Goal: Task Accomplishment & Management: Manage account settings

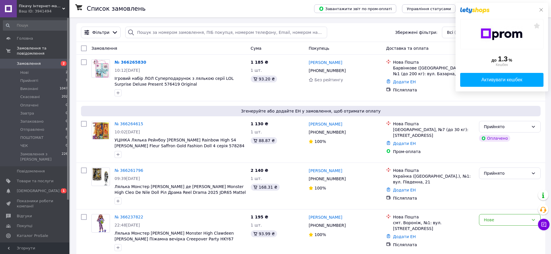
click at [541, 10] on icon at bounding box center [541, 10] width 5 height 5
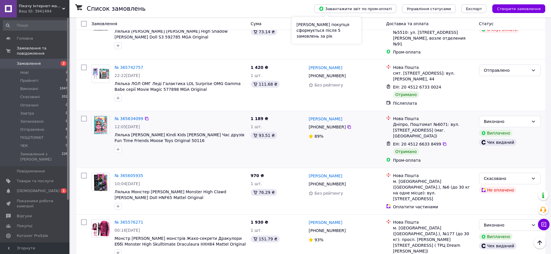
scroll to position [752, 0]
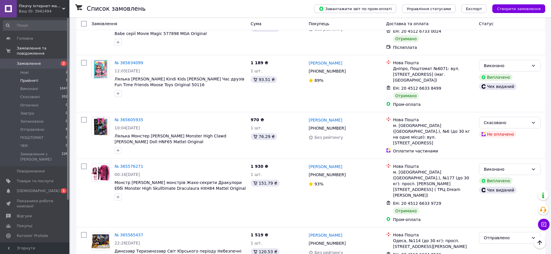
click at [29, 78] on span "Прийняті" at bounding box center [29, 80] width 18 height 5
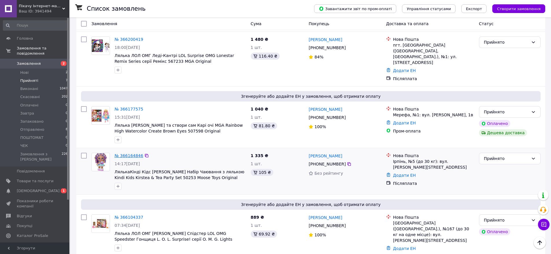
click at [127, 153] on link "№ 366164846" at bounding box center [129, 155] width 29 height 5
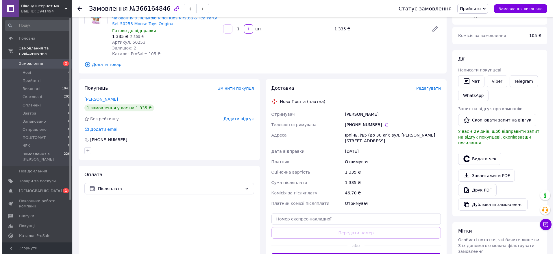
scroll to position [13, 0]
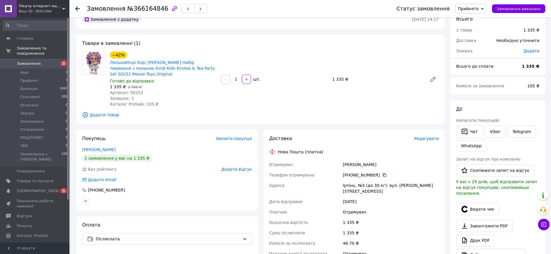
click at [427, 136] on span "Редагувати" at bounding box center [426, 138] width 25 height 5
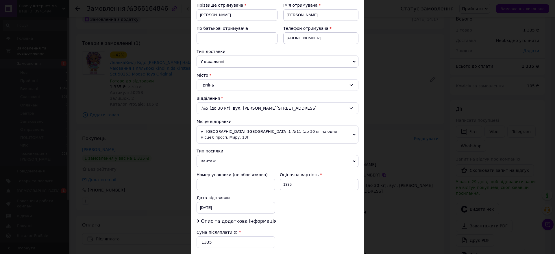
scroll to position [116, 0]
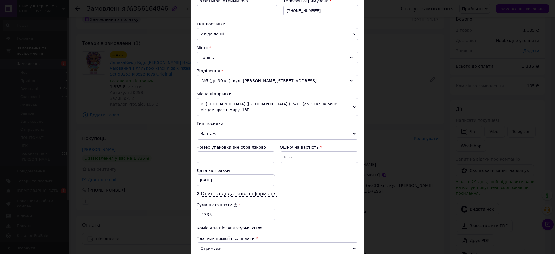
click at [352, 106] on span "м. [GEOGRAPHIC_DATA] ([GEOGRAPHIC_DATA].): №11 (до 30 кг на одне місце): просп.…" at bounding box center [278, 107] width 162 height 18
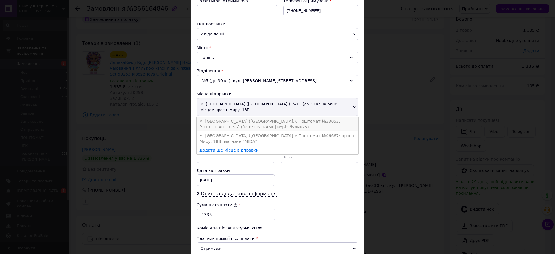
click at [332, 117] on li "м. [GEOGRAPHIC_DATA] ([GEOGRAPHIC_DATA].): Поштомат №33053: [STREET_ADDRESS] ([…" at bounding box center [278, 124] width 162 height 14
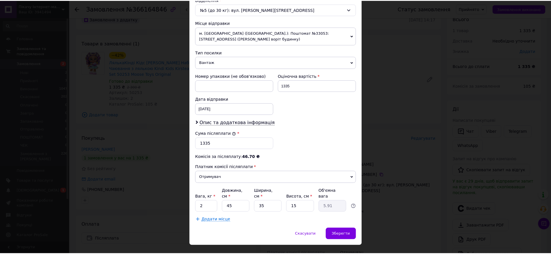
scroll to position [193, 0]
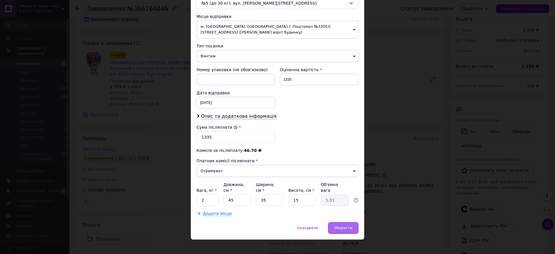
click at [346, 226] on span "Зберегти" at bounding box center [343, 228] width 18 height 4
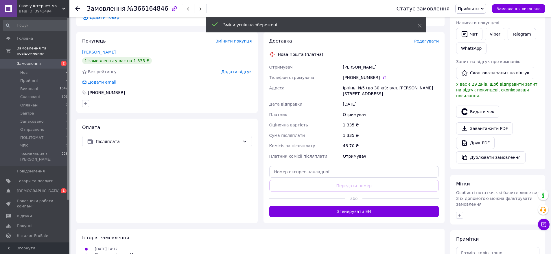
scroll to position [158, 0]
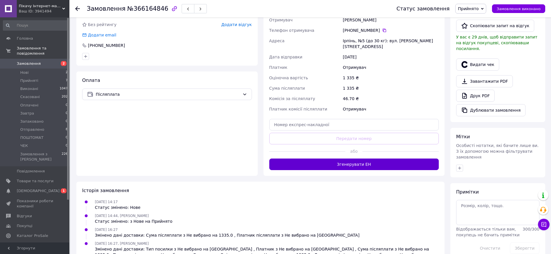
click at [362, 158] on button "Згенерувати ЕН" at bounding box center [354, 164] width 170 height 12
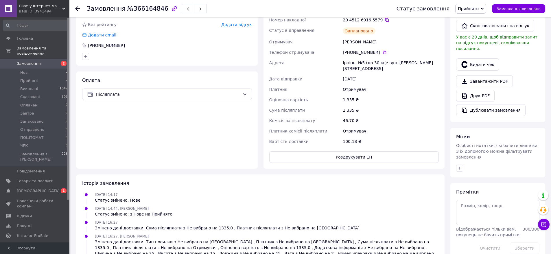
click at [77, 10] on use at bounding box center [77, 8] width 5 height 5
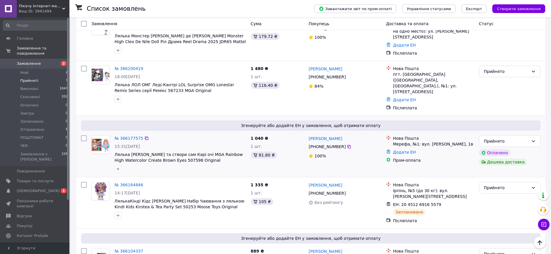
scroll to position [203, 0]
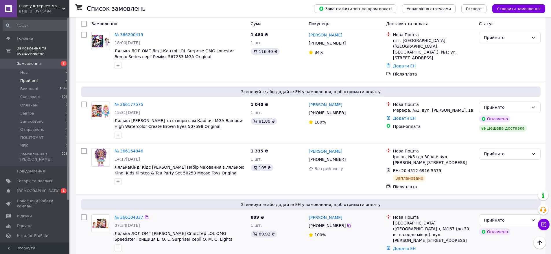
click at [128, 215] on link "№ 366104337" at bounding box center [129, 217] width 29 height 5
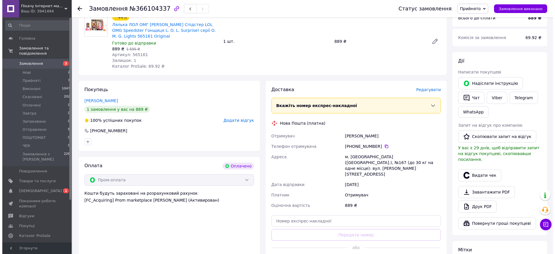
scroll to position [65, 0]
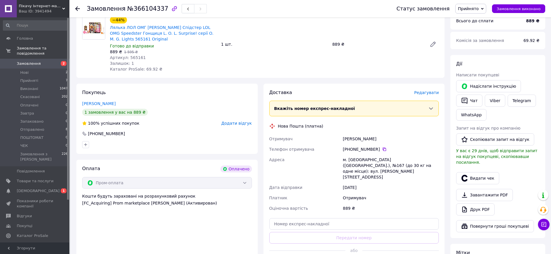
click at [432, 92] on span "Редагувати" at bounding box center [426, 92] width 25 height 5
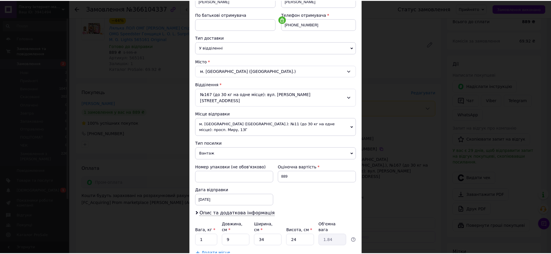
scroll to position [0, 0]
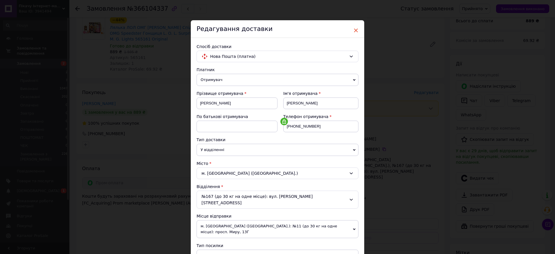
click at [356, 31] on span "×" at bounding box center [355, 30] width 5 height 10
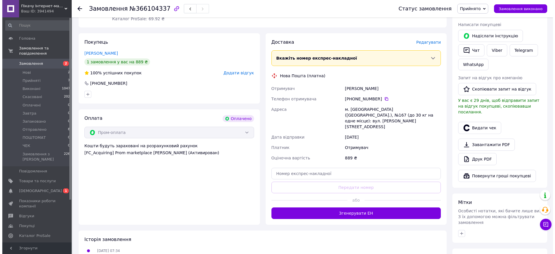
scroll to position [65, 0]
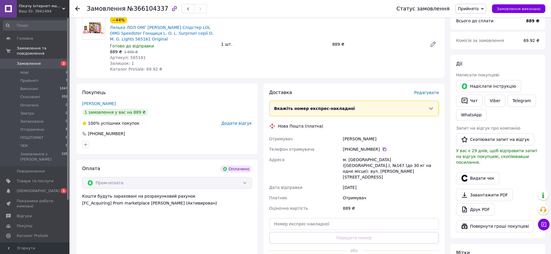
click at [428, 93] on span "Редагувати" at bounding box center [426, 92] width 25 height 5
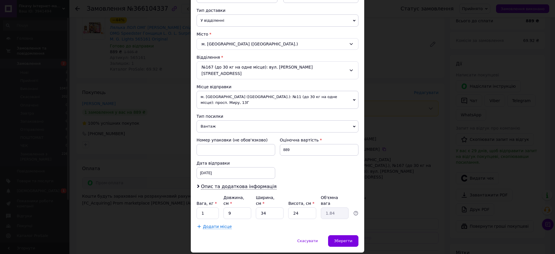
scroll to position [130, 0]
click at [347, 91] on span "м. [GEOGRAPHIC_DATA] ([GEOGRAPHIC_DATA].): №11 (до 30 кг на одне місце): просп.…" at bounding box center [278, 99] width 162 height 18
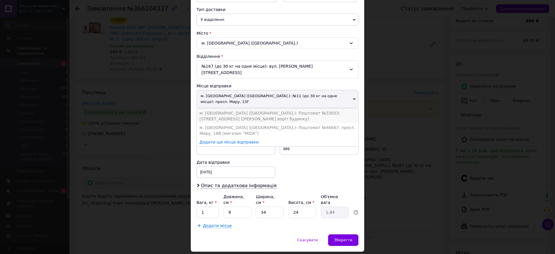
click at [328, 109] on li "м. [GEOGRAPHIC_DATA] ([GEOGRAPHIC_DATA].): Поштомат №33053: [STREET_ADDRESS] ([…" at bounding box center [278, 116] width 162 height 14
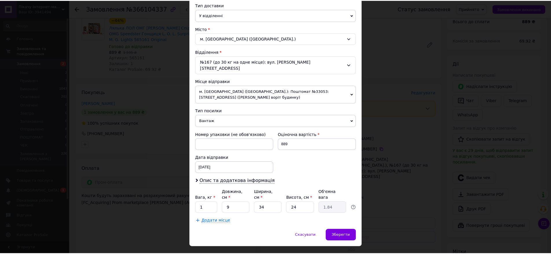
scroll to position [136, 0]
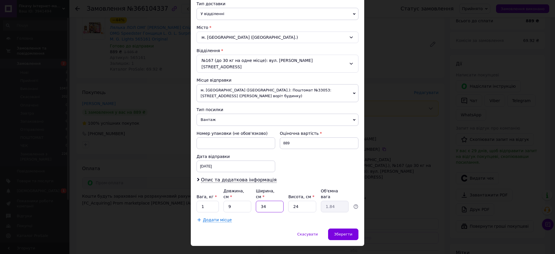
click at [278, 201] on input "34" at bounding box center [270, 207] width 28 height 12
type input "3"
type input "0.16"
type input "30"
type input "1.62"
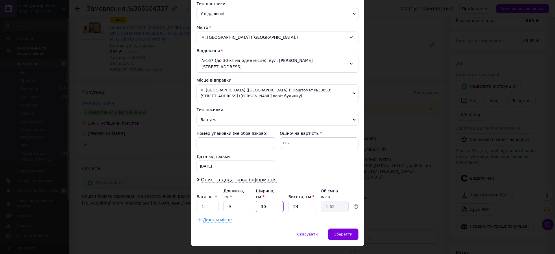
type input "30"
click at [307, 201] on input "24" at bounding box center [302, 207] width 28 height 12
type input "2"
type input "0.14"
type input "20"
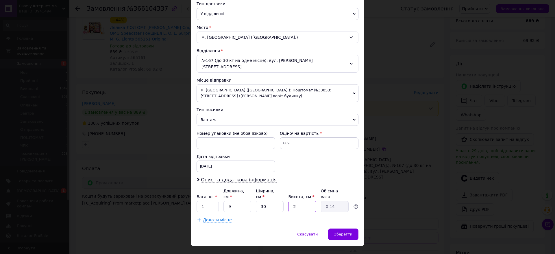
type input "1.35"
type input "20"
click at [344, 232] on span "Зберегти" at bounding box center [343, 234] width 18 height 4
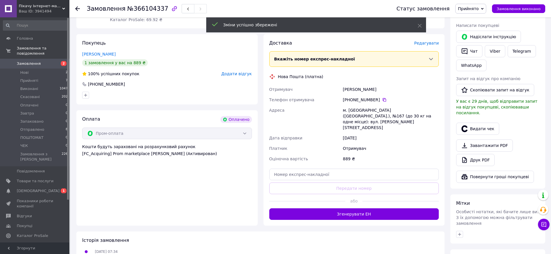
scroll to position [123, 0]
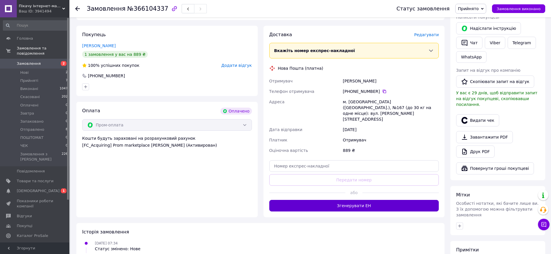
click at [350, 200] on button "Згенерувати ЕН" at bounding box center [354, 206] width 170 height 12
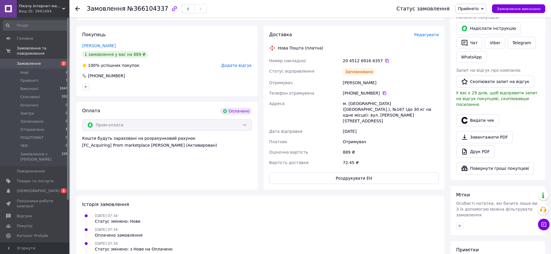
click at [78, 7] on icon at bounding box center [77, 8] width 5 height 5
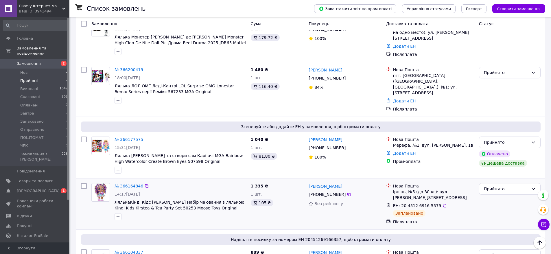
scroll to position [208, 0]
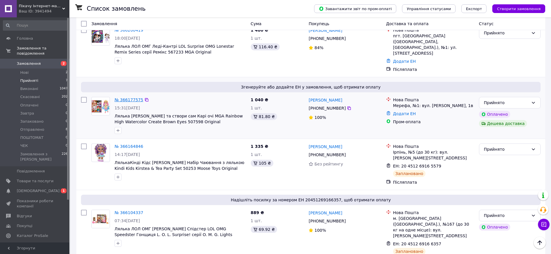
click at [123, 97] on link "№ 366177575" at bounding box center [129, 99] width 29 height 5
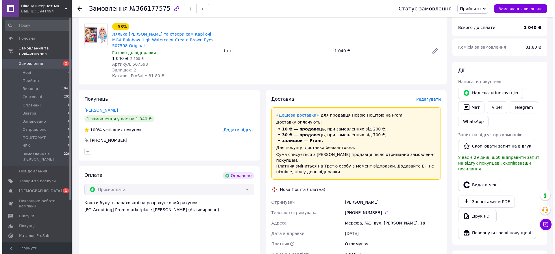
scroll to position [47, 0]
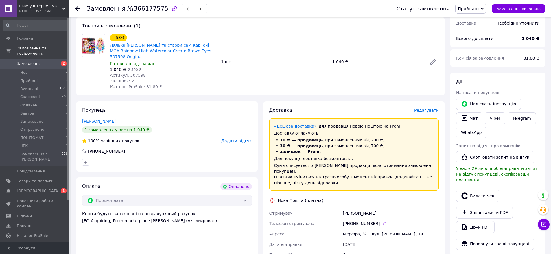
click at [429, 108] on span "Редагувати" at bounding box center [426, 110] width 25 height 5
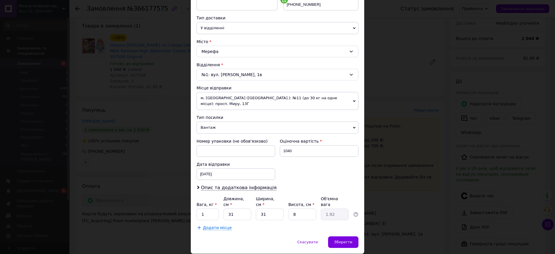
scroll to position [130, 0]
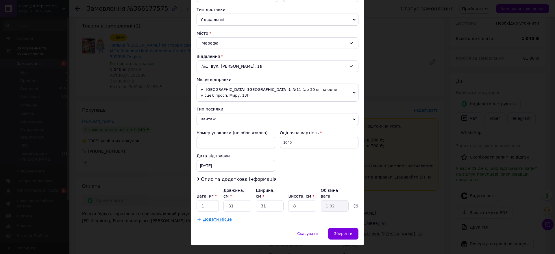
click at [348, 89] on span "м. [GEOGRAPHIC_DATA] ([GEOGRAPHIC_DATA].): №11 (до 30 кг на одне місце): просп.…" at bounding box center [278, 93] width 162 height 18
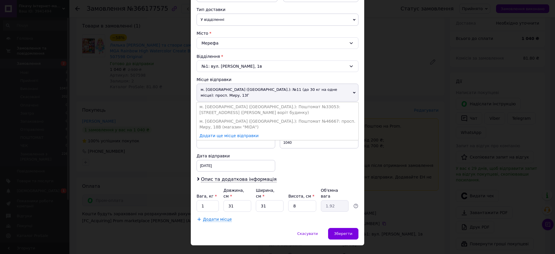
drag, startPoint x: 324, startPoint y: 101, endPoint x: 322, endPoint y: 104, distance: 3.5
click at [323, 102] on li "м. [GEOGRAPHIC_DATA] ([GEOGRAPHIC_DATA].): Поштомат №33053: [STREET_ADDRESS] ([…" at bounding box center [278, 109] width 162 height 14
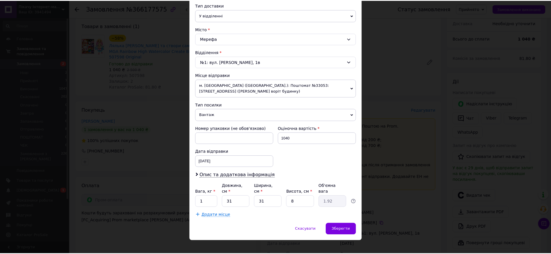
scroll to position [136, 0]
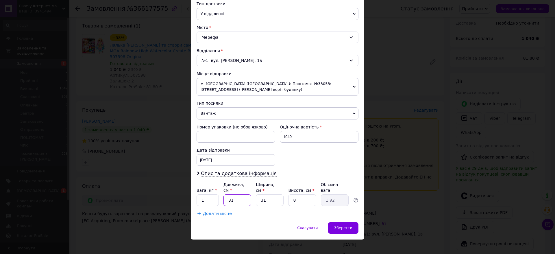
click at [235, 194] on input "31" at bounding box center [238, 200] width 28 height 12
type input "3"
type input "0.19"
type input "34"
type input "2.11"
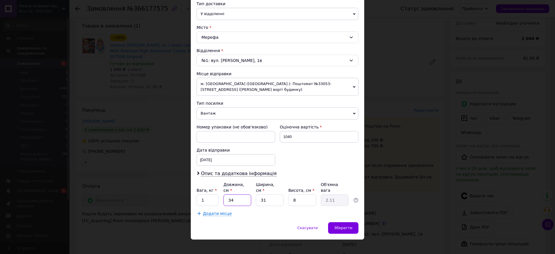
type input "34"
click at [273, 197] on input "31" at bounding box center [270, 200] width 28 height 12
type input "3"
type input "0.2"
type input "2"
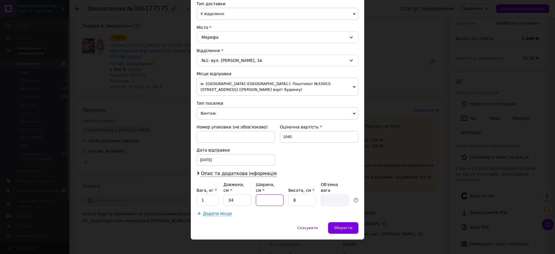
type input "0.14"
type input "25"
type input "1.7"
type input "25"
click at [302, 194] on input "8" at bounding box center [302, 200] width 28 height 12
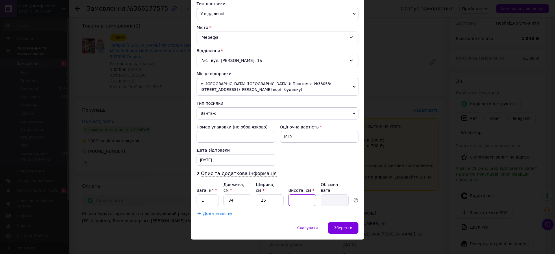
type input "9"
type input "1.91"
type input "9"
click at [344, 226] on span "Зберегти" at bounding box center [343, 228] width 18 height 4
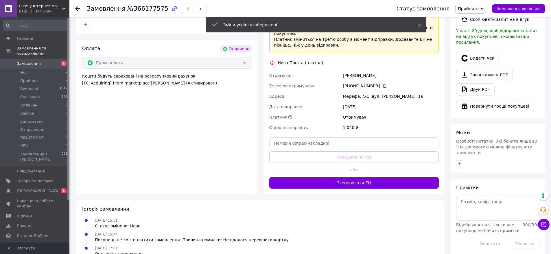
scroll to position [192, 0]
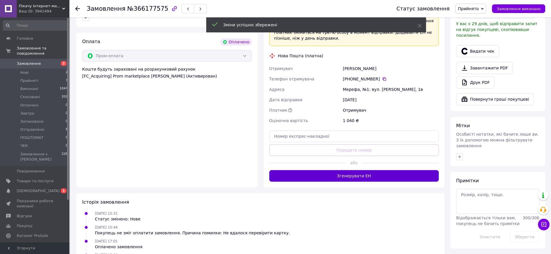
click at [362, 170] on button "Згенерувати ЕН" at bounding box center [354, 176] width 170 height 12
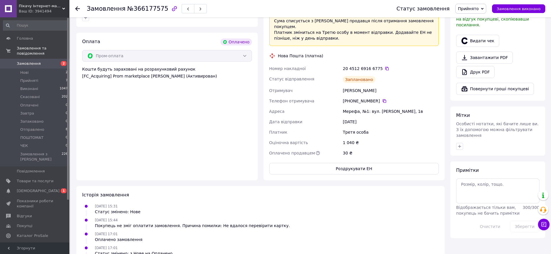
click at [76, 8] on use at bounding box center [77, 8] width 5 height 5
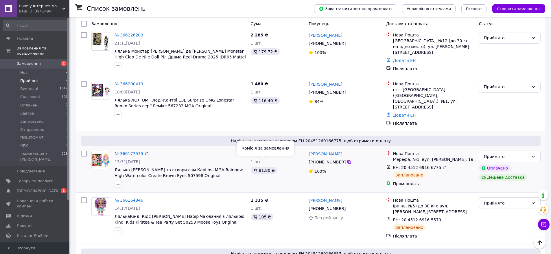
scroll to position [150, 0]
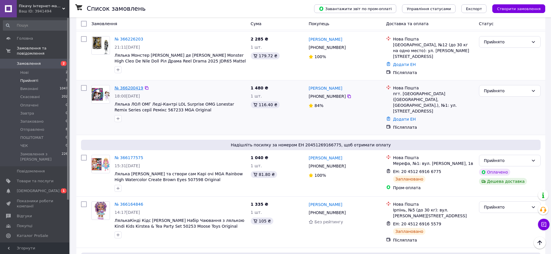
click at [130, 86] on link "№ 366200419" at bounding box center [129, 88] width 29 height 5
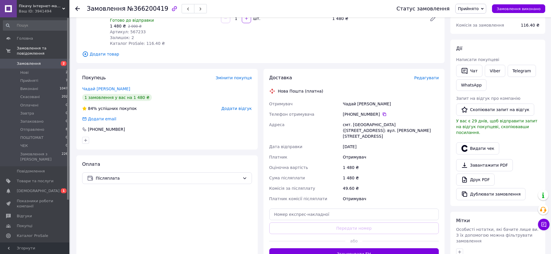
scroll to position [71, 0]
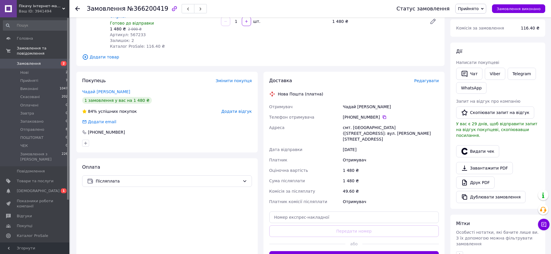
click at [427, 78] on span "Редагувати" at bounding box center [426, 80] width 25 height 5
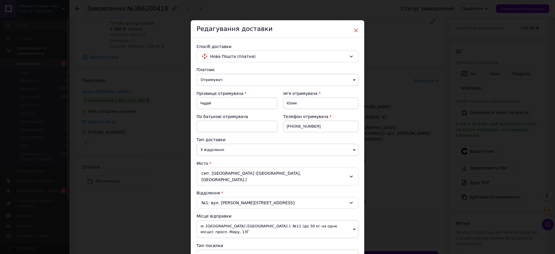
click at [356, 29] on span "×" at bounding box center [355, 30] width 5 height 10
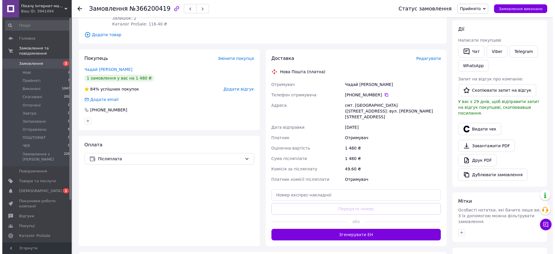
scroll to position [42, 0]
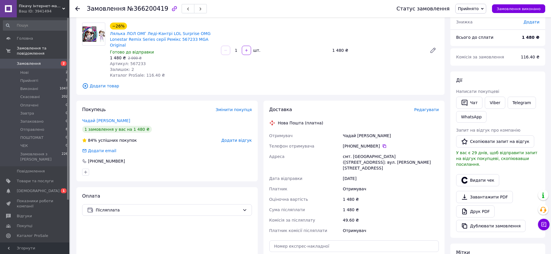
click at [432, 107] on span "Редагувати" at bounding box center [426, 109] width 25 height 5
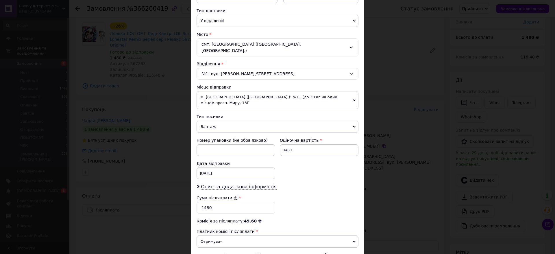
scroll to position [116, 0]
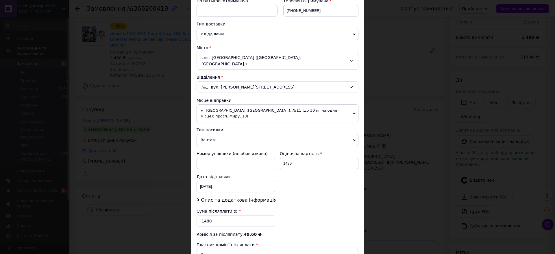
click at [352, 107] on span "м. [GEOGRAPHIC_DATA] ([GEOGRAPHIC_DATA].): №11 (до 30 кг на одне місце): просп.…" at bounding box center [278, 113] width 162 height 18
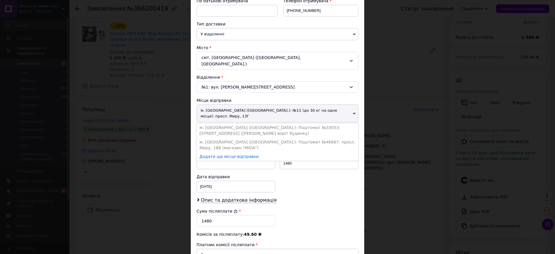
click at [328, 123] on li "м. [GEOGRAPHIC_DATA] ([GEOGRAPHIC_DATA].): Поштомат №33053: [STREET_ADDRESS] ([…" at bounding box center [278, 130] width 162 height 14
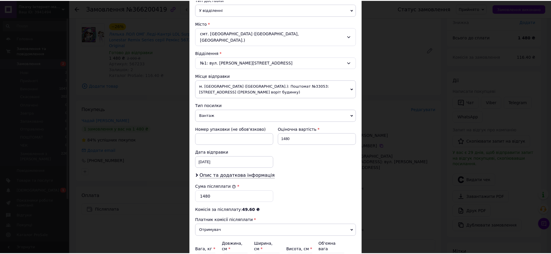
scroll to position [193, 0]
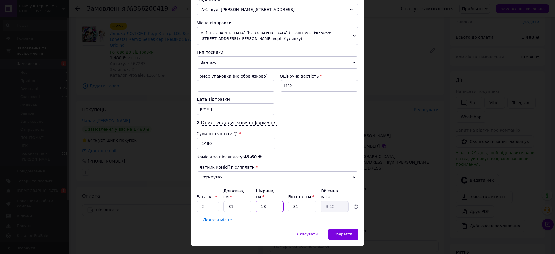
click at [271, 201] on input "13" at bounding box center [270, 207] width 28 height 12
type input "1"
type input "0.24"
type input "8"
type input "1.92"
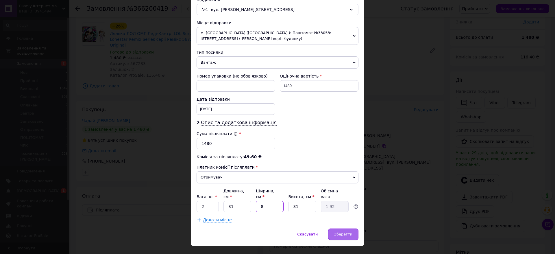
type input "8"
click at [342, 232] on span "Зберегти" at bounding box center [343, 234] width 18 height 4
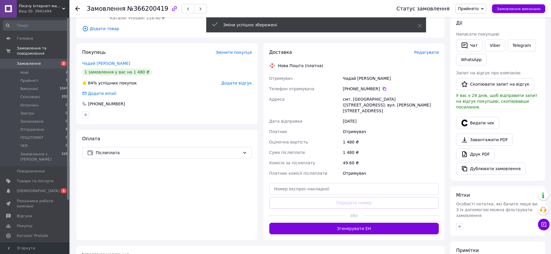
scroll to position [129, 0]
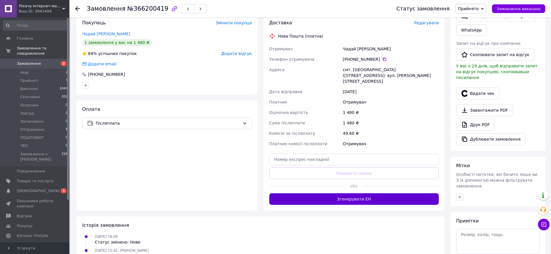
click at [362, 193] on button "Згенерувати ЕН" at bounding box center [354, 199] width 170 height 12
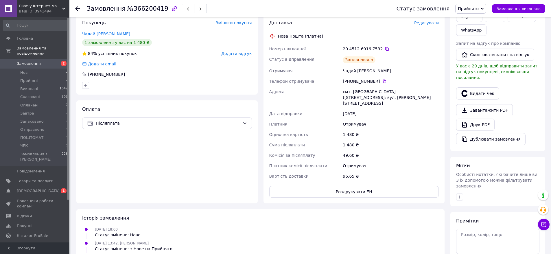
click at [79, 9] on icon at bounding box center [77, 8] width 5 height 5
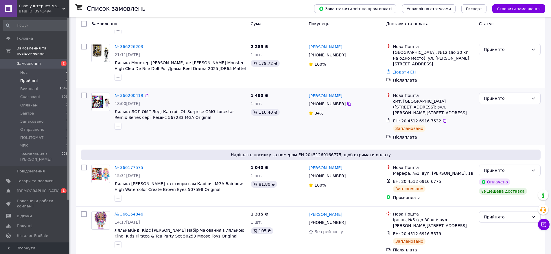
scroll to position [145, 0]
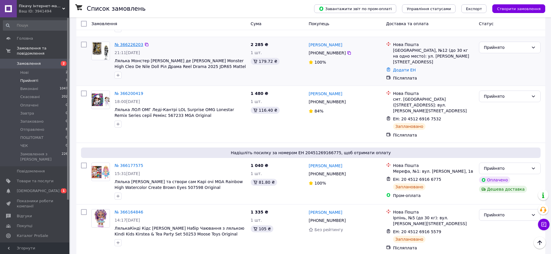
click at [125, 43] on link "№ 366226203" at bounding box center [129, 44] width 29 height 5
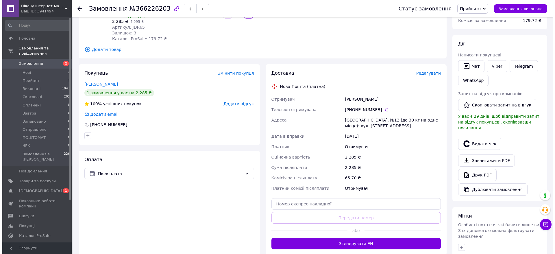
scroll to position [29, 0]
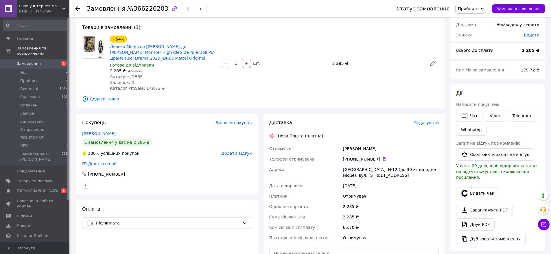
click at [427, 122] on span "Редагувати" at bounding box center [426, 122] width 25 height 5
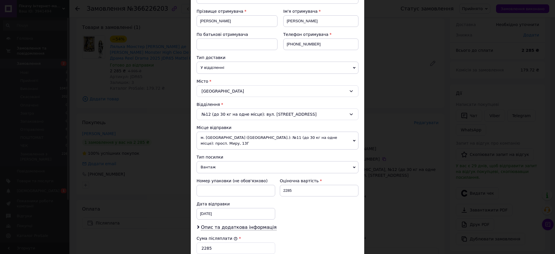
scroll to position [87, 0]
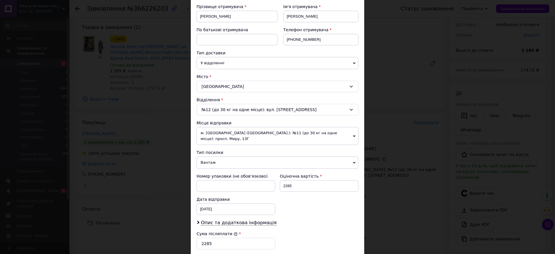
click at [334, 134] on span "м. [GEOGRAPHIC_DATA] ([GEOGRAPHIC_DATA].): №11 (до 30 кг на одне місце): просп.…" at bounding box center [278, 136] width 162 height 18
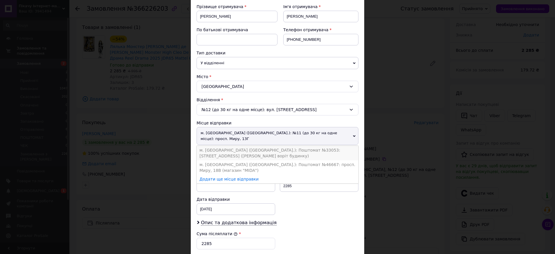
click at [320, 146] on li "м. [GEOGRAPHIC_DATA] ([GEOGRAPHIC_DATA].): Поштомат №33053: [STREET_ADDRESS] ([…" at bounding box center [278, 153] width 162 height 14
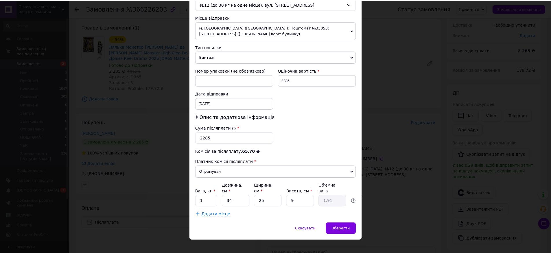
scroll to position [193, 0]
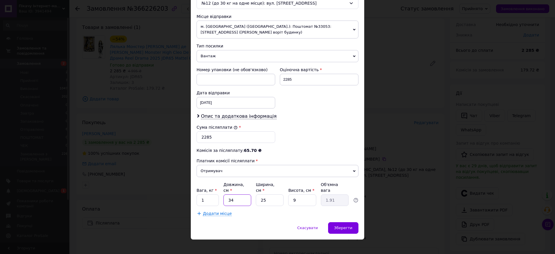
click at [242, 194] on input "34" at bounding box center [238, 200] width 28 height 12
type input "3"
type input "0.17"
type input "30"
type input "1.69"
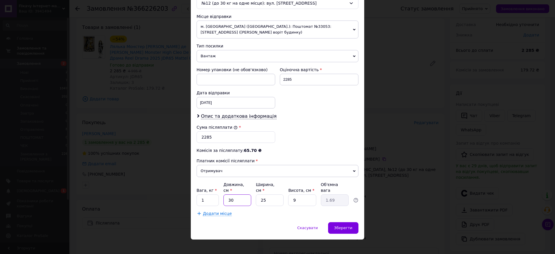
type input "30"
click at [273, 196] on input "25" at bounding box center [270, 200] width 28 height 12
type input "2"
type input "0.14"
type input "20"
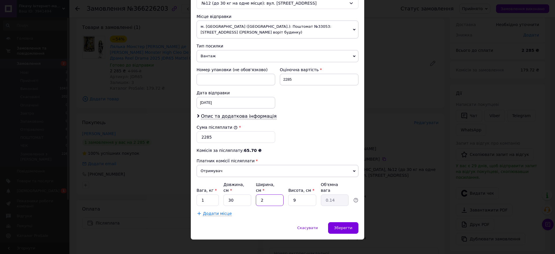
type input "1.35"
type input "20"
click at [344, 226] on span "Зберегти" at bounding box center [343, 228] width 18 height 4
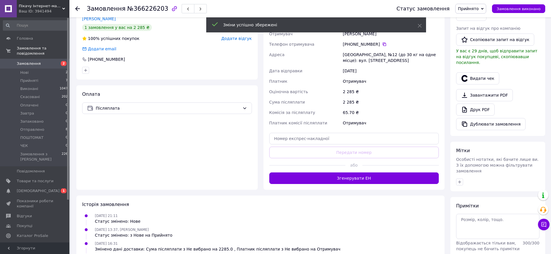
scroll to position [145, 0]
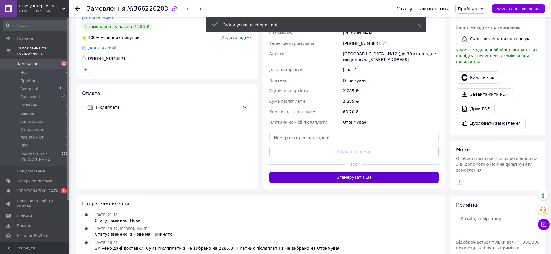
click at [356, 175] on button "Згенерувати ЕН" at bounding box center [354, 177] width 170 height 12
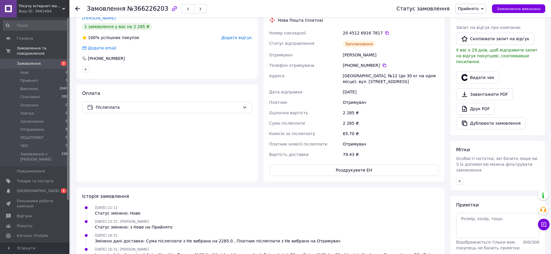
click at [77, 7] on use at bounding box center [77, 8] width 5 height 5
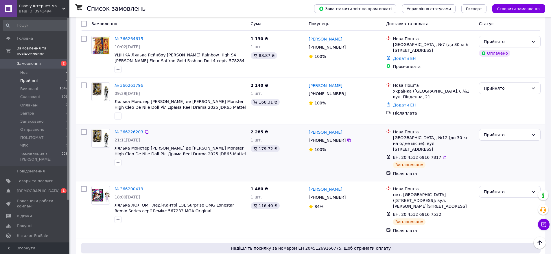
scroll to position [47, 0]
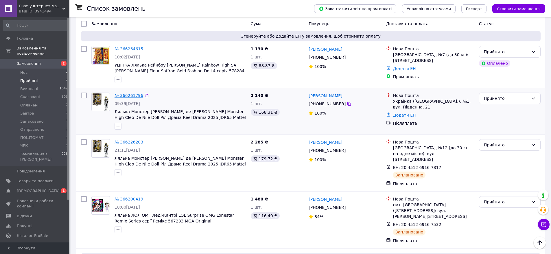
click at [128, 95] on link "№ 366261796" at bounding box center [129, 95] width 29 height 5
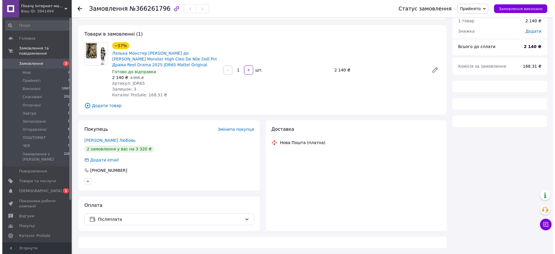
scroll to position [47, 0]
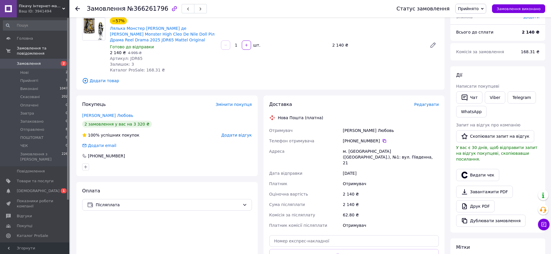
click at [436, 106] on span "Редагувати" at bounding box center [426, 104] width 25 height 5
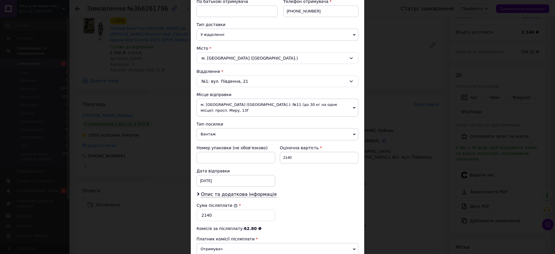
scroll to position [116, 0]
click at [339, 106] on span "м. [GEOGRAPHIC_DATA] ([GEOGRAPHIC_DATA].): №11 (до 30 кг на одне місце): просп.…" at bounding box center [278, 107] width 162 height 18
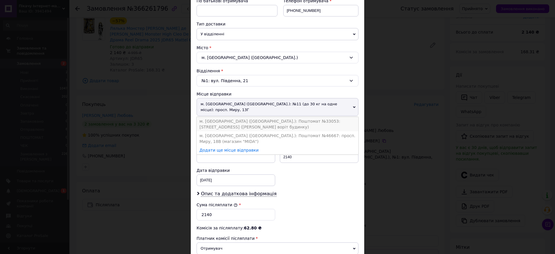
click at [314, 117] on li "м. [GEOGRAPHIC_DATA] ([GEOGRAPHIC_DATA].): Поштомат №33053: [STREET_ADDRESS] ([…" at bounding box center [278, 124] width 162 height 14
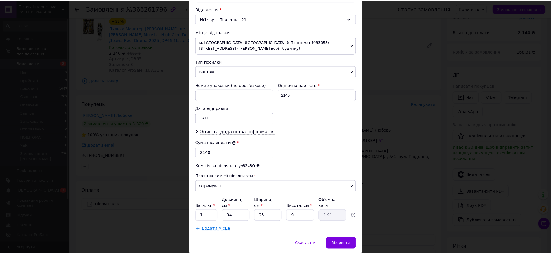
scroll to position [193, 0]
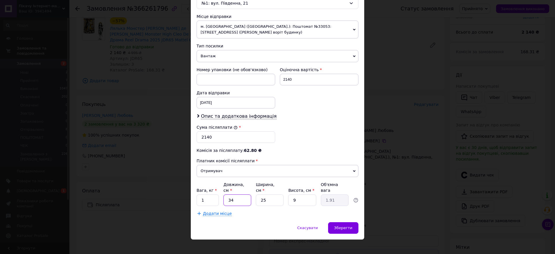
click at [236, 194] on input "34" at bounding box center [238, 200] width 28 height 12
type input "3"
type input "0.17"
type input "30"
type input "1.69"
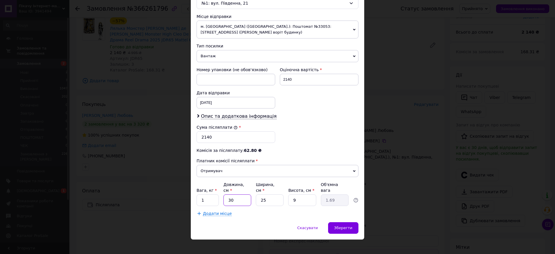
type input "30"
click at [275, 196] on input "25" at bounding box center [270, 200] width 28 height 12
type input "2"
type input "0.14"
type input "20"
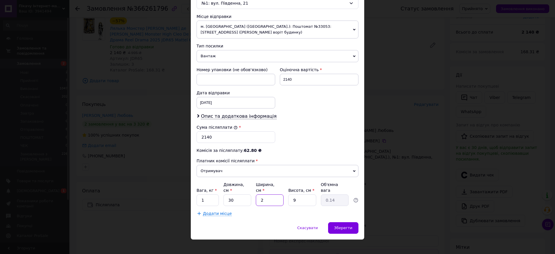
type input "1.35"
type input "20"
click at [346, 226] on span "Зберегти" at bounding box center [343, 228] width 18 height 4
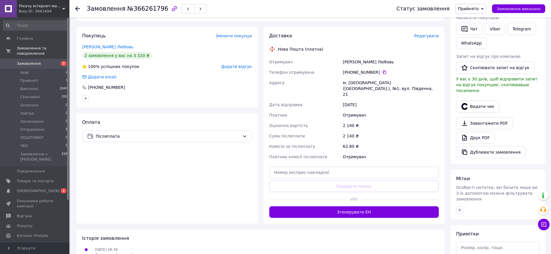
scroll to position [105, 0]
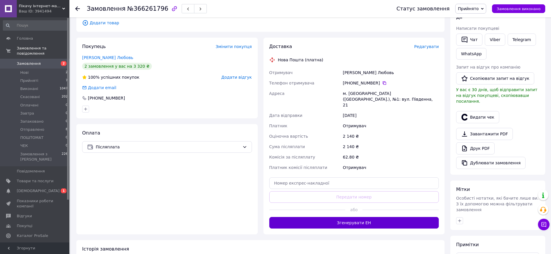
click at [347, 217] on button "Згенерувати ЕН" at bounding box center [354, 223] width 170 height 12
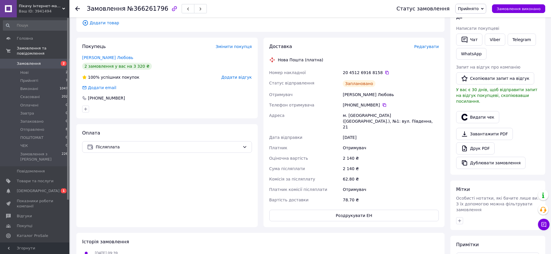
click at [77, 10] on icon at bounding box center [77, 8] width 5 height 5
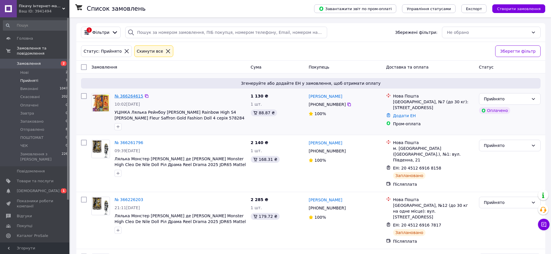
click at [128, 97] on link "№ 366264615" at bounding box center [129, 96] width 29 height 5
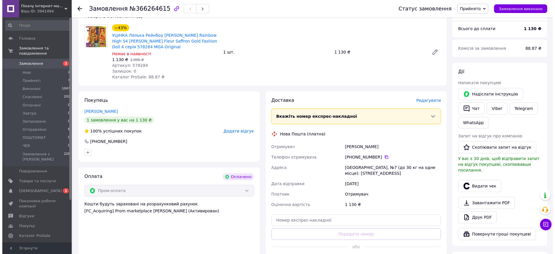
scroll to position [58, 0]
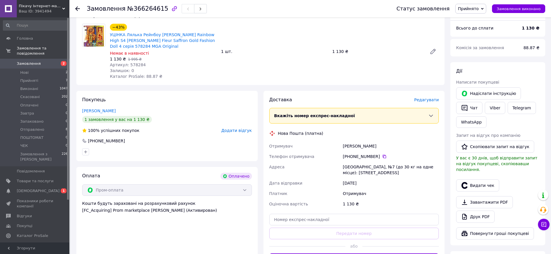
click at [430, 102] on span "Редагувати" at bounding box center [426, 99] width 25 height 5
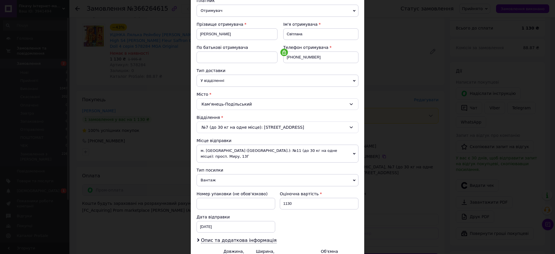
scroll to position [116, 0]
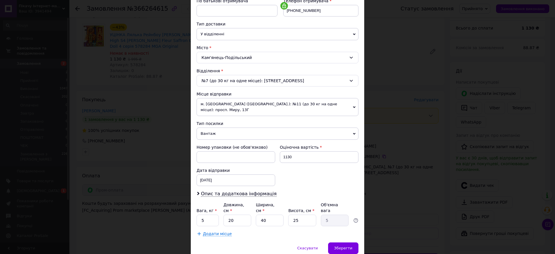
click at [346, 105] on span "м. [GEOGRAPHIC_DATA] ([GEOGRAPHIC_DATA].): №11 (до 30 кг на одне місце): просп.…" at bounding box center [278, 107] width 162 height 18
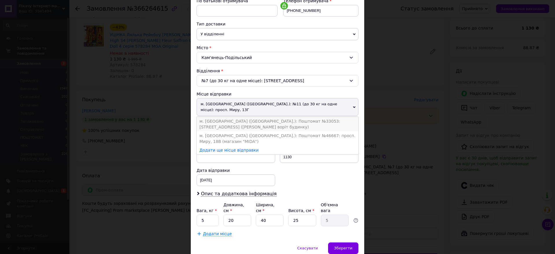
click at [330, 117] on li "м. [GEOGRAPHIC_DATA] ([GEOGRAPHIC_DATA].): Поштомат №33053: [STREET_ADDRESS] ([…" at bounding box center [278, 124] width 162 height 14
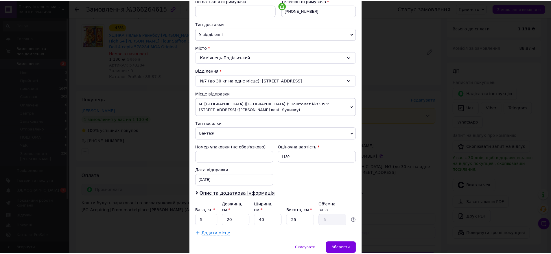
scroll to position [136, 0]
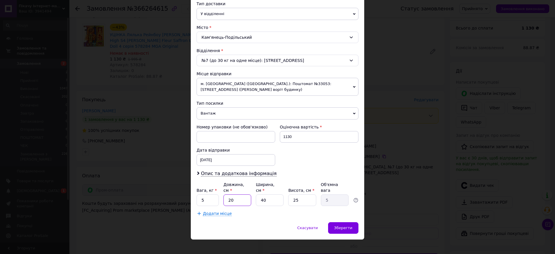
click at [235, 194] on input "20" at bounding box center [238, 200] width 28 height 12
type input "2"
type input "0.5"
type input "3"
type input "0.75"
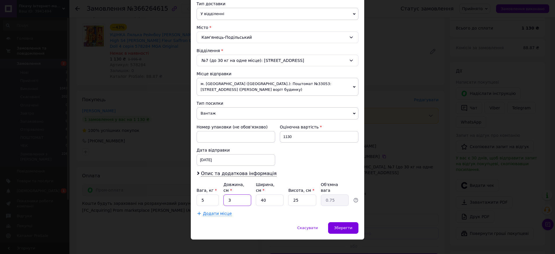
type input "31"
type input "7.75"
type input "31"
click at [272, 194] on input "40" at bounding box center [270, 200] width 28 height 12
type input "4"
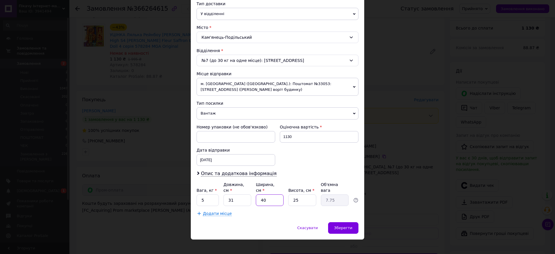
type input "0.78"
type input "3"
type input "0.58"
type input "31"
type input "6.01"
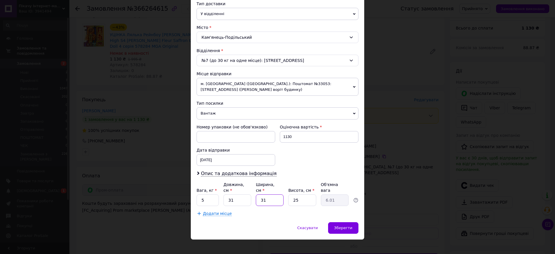
type input "31"
click at [307, 196] on input "25" at bounding box center [302, 200] width 28 height 12
type input "2"
type input "0.48"
type input "8"
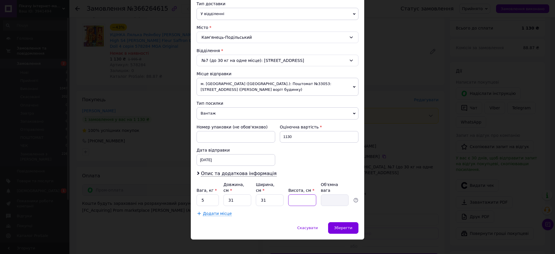
type input "1.92"
type input "8"
click at [346, 226] on span "Зберегти" at bounding box center [343, 228] width 18 height 4
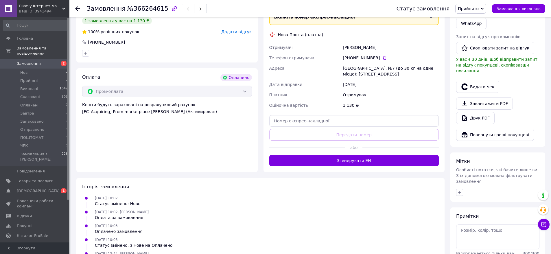
scroll to position [174, 0]
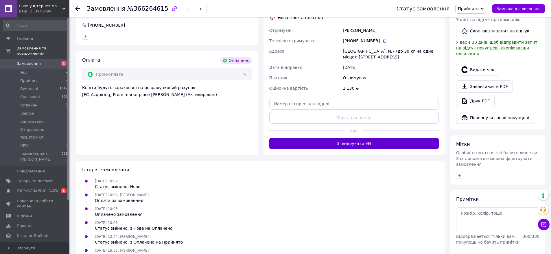
click at [351, 145] on button "Згенерувати ЕН" at bounding box center [354, 144] width 170 height 12
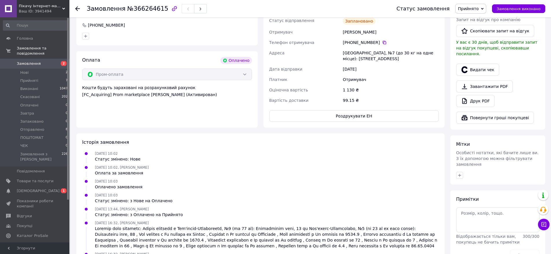
click at [77, 9] on icon at bounding box center [77, 8] width 5 height 5
